Goal: Task Accomplishment & Management: Use online tool/utility

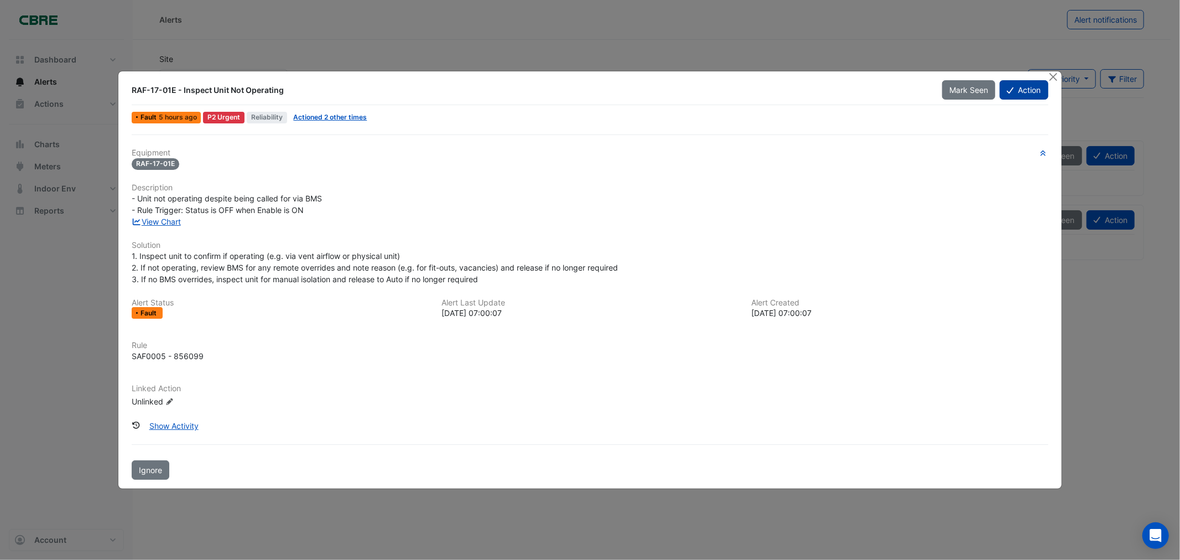
click at [773, 90] on button "Action" at bounding box center [1023, 89] width 48 height 19
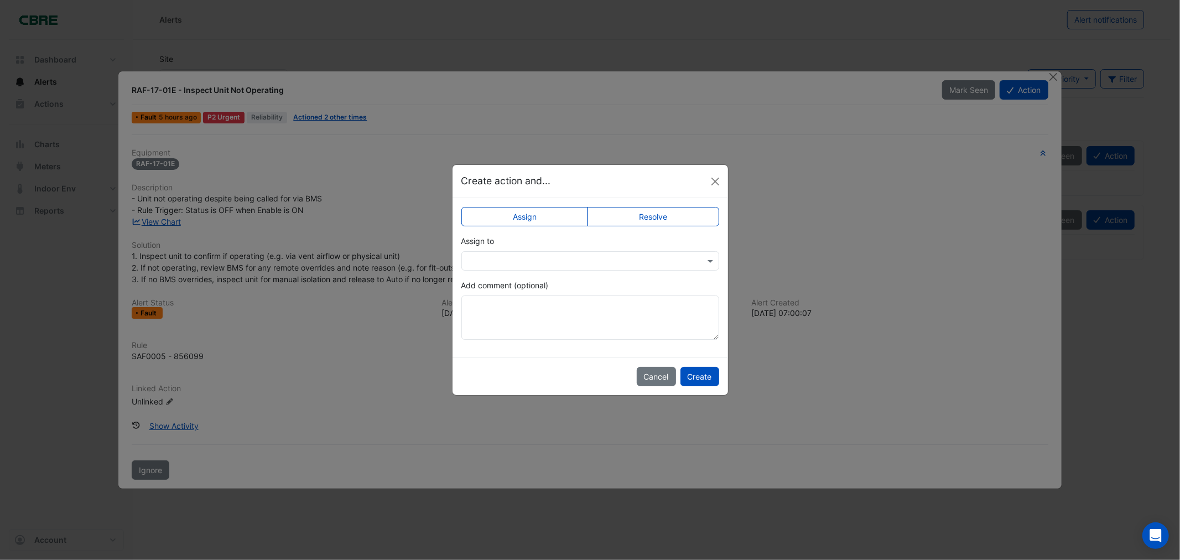
click at [606, 263] on input "text" at bounding box center [578, 261] width 223 height 12
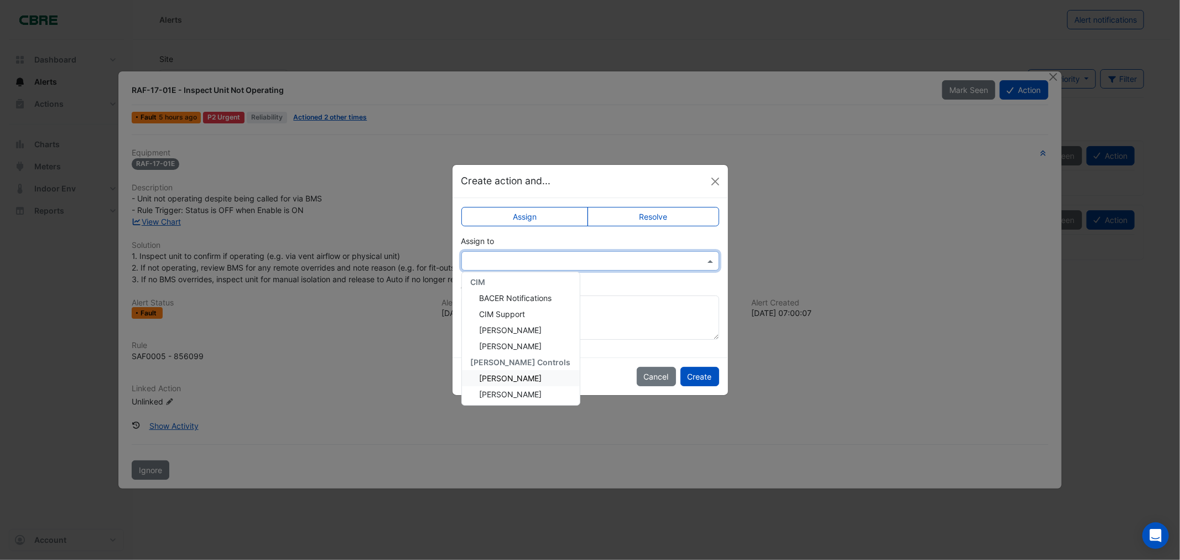
scroll to position [132, 0]
click at [521, 373] on span "[PERSON_NAME]" at bounding box center [510, 377] width 62 height 9
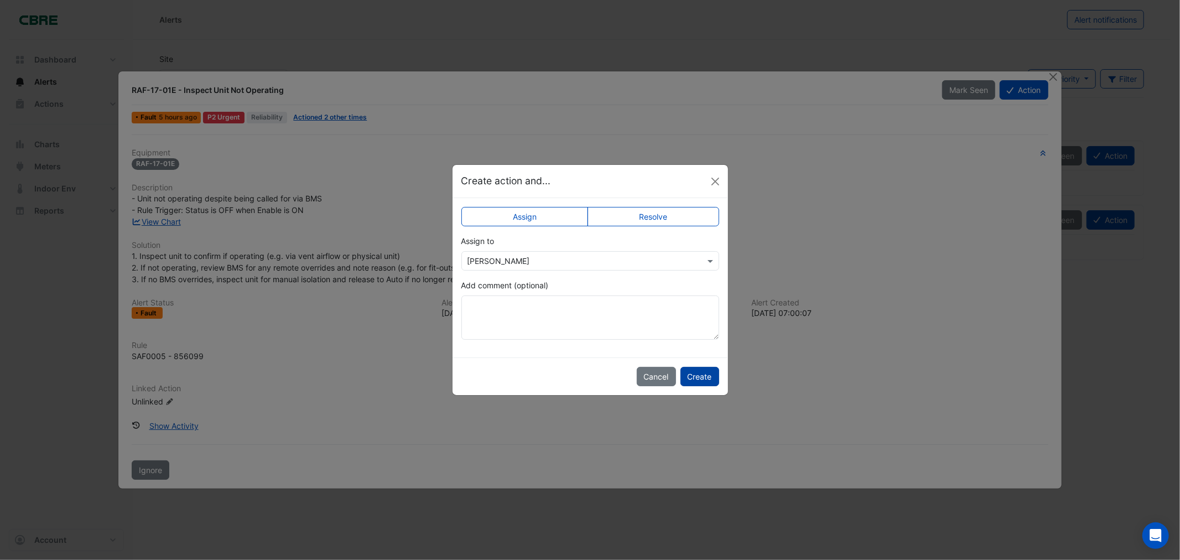
click at [697, 374] on button "Create" at bounding box center [699, 376] width 39 height 19
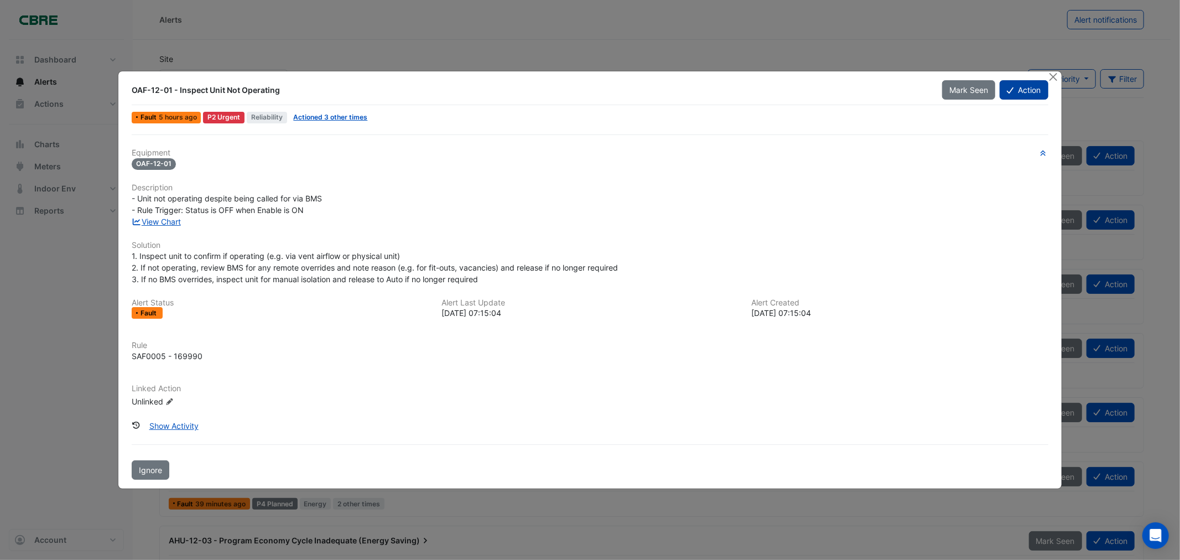
click at [1018, 90] on button "Action" at bounding box center [1023, 89] width 48 height 19
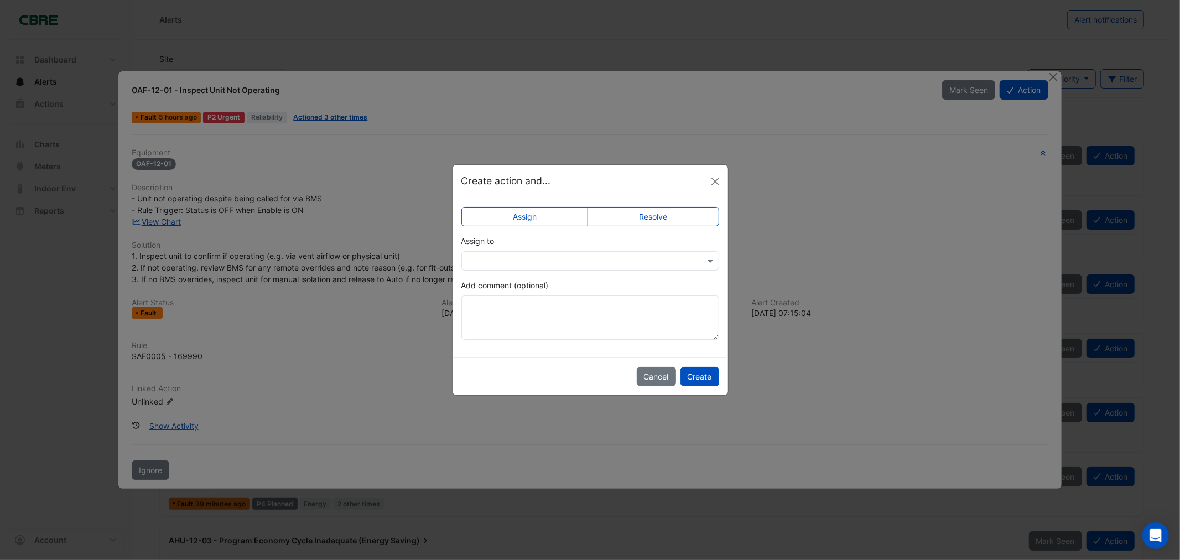
click at [572, 272] on app-escalated-ticket-simple-upsert "Assign Resolve Assign to Add comment (optional)" at bounding box center [590, 277] width 258 height 124
click at [574, 264] on input "text" at bounding box center [578, 261] width 223 height 12
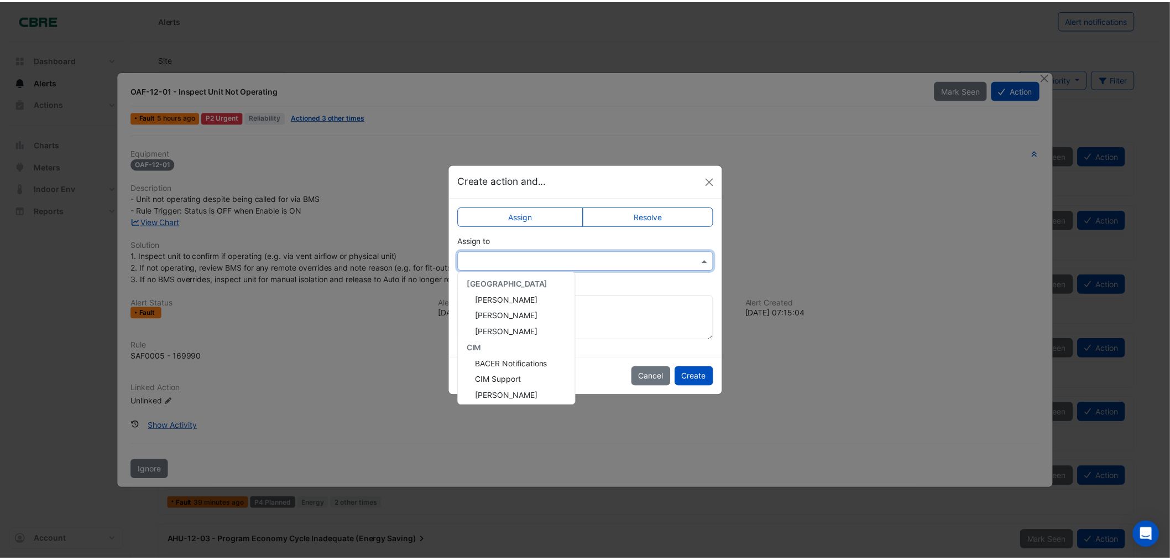
scroll to position [132, 0]
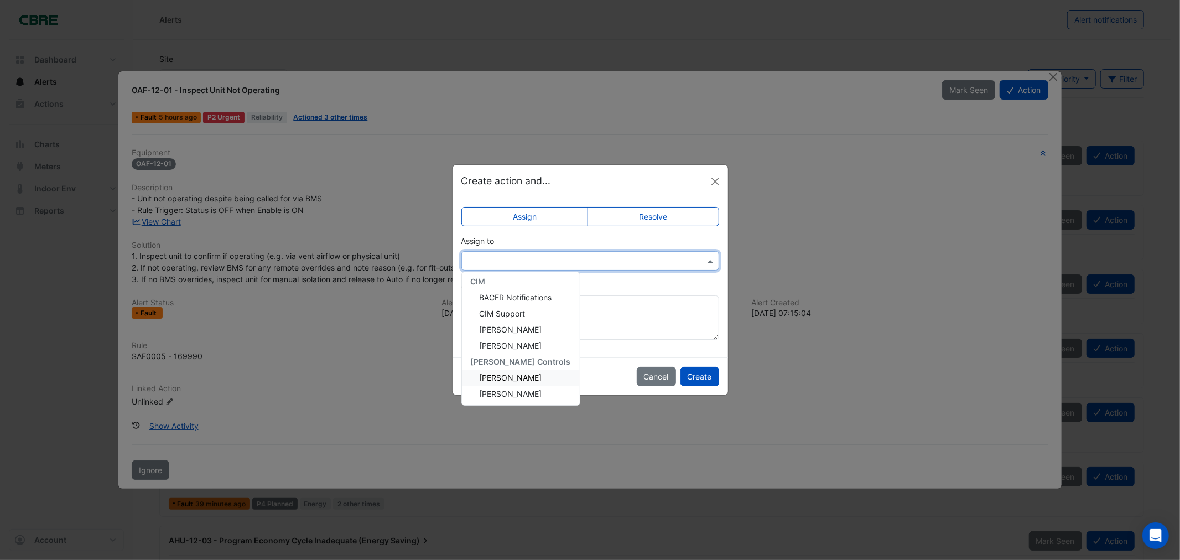
click at [521, 373] on span "[PERSON_NAME]" at bounding box center [510, 377] width 62 height 9
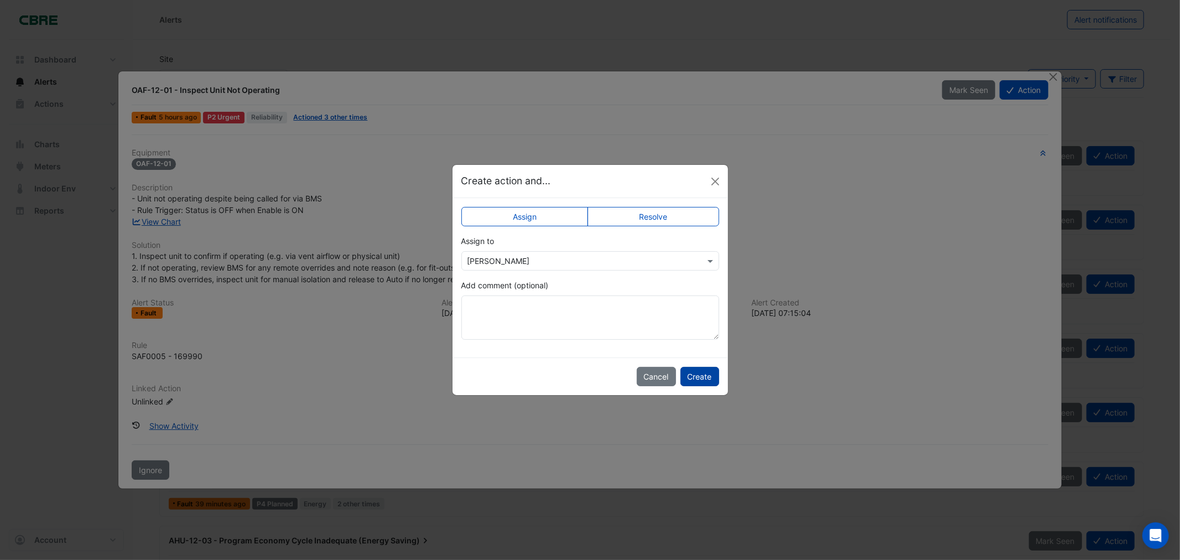
click at [703, 374] on button "Create" at bounding box center [699, 376] width 39 height 19
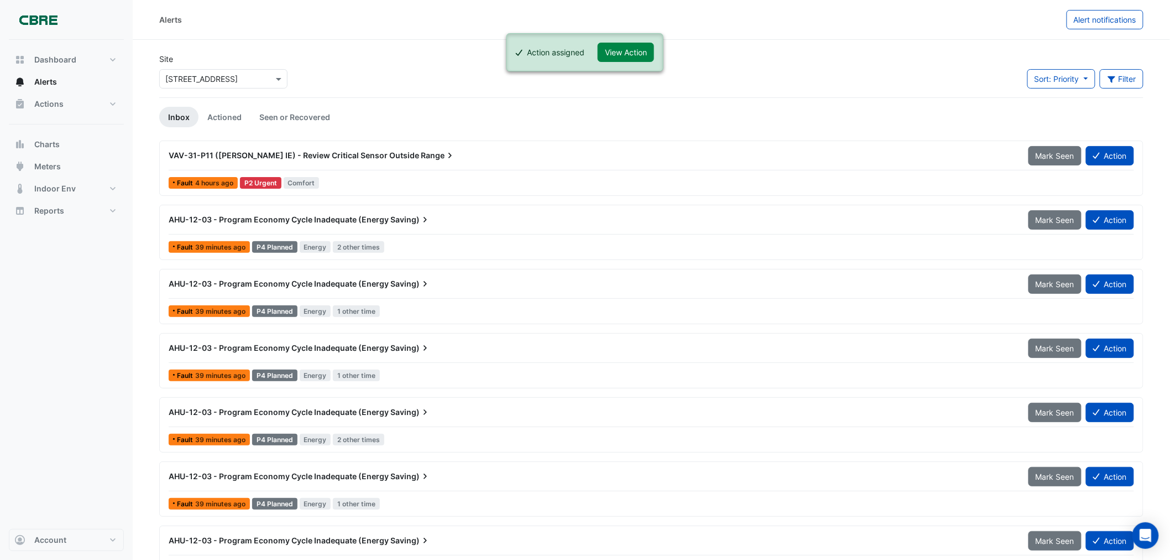
click at [179, 117] on link "Inbox" at bounding box center [178, 117] width 39 height 20
